Goal: Task Accomplishment & Management: Complete application form

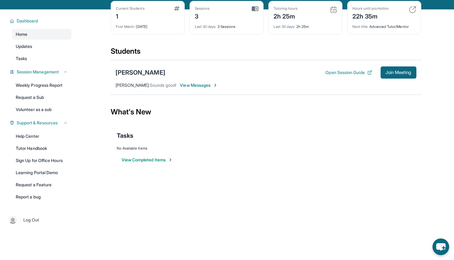
scroll to position [31, 0]
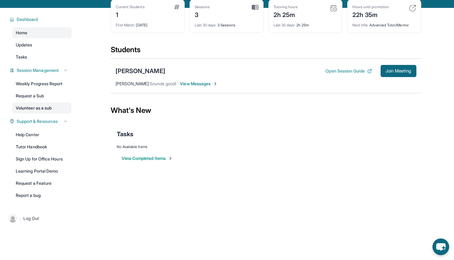
click at [47, 110] on link "Volunteer as a sub" at bounding box center [41, 108] width 59 height 11
